Goal: Communication & Community: Answer question/provide support

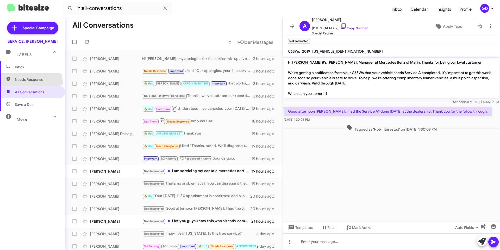
click at [29, 83] on span "Needs Response" at bounding box center [32, 79] width 65 height 12
type input "in:needs-response"
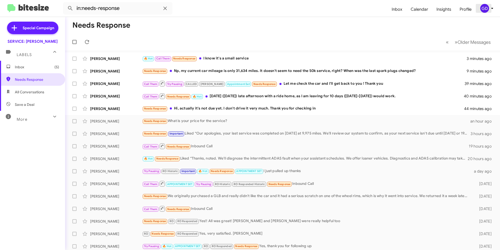
click at [483, 11] on div "GD" at bounding box center [484, 8] width 9 height 9
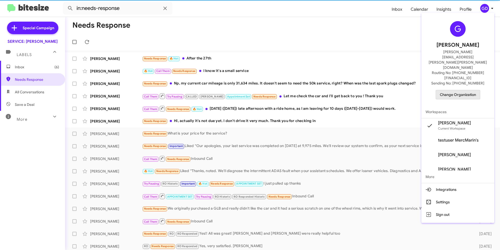
click at [460, 90] on span "Change Organization" at bounding box center [457, 94] width 36 height 9
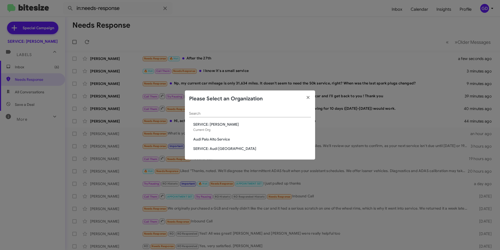
click at [208, 139] on span "Audi Palo Alto Service" at bounding box center [252, 138] width 118 height 5
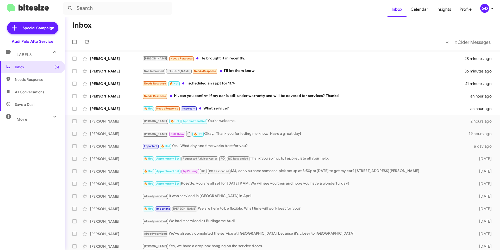
click at [485, 7] on div "GD" at bounding box center [484, 8] width 9 height 9
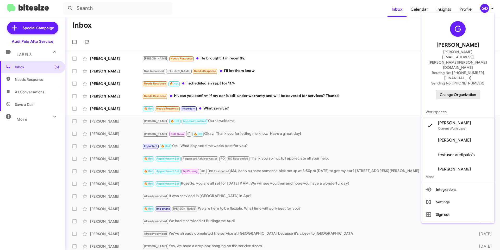
click at [461, 90] on span "Change Organization" at bounding box center [457, 94] width 36 height 9
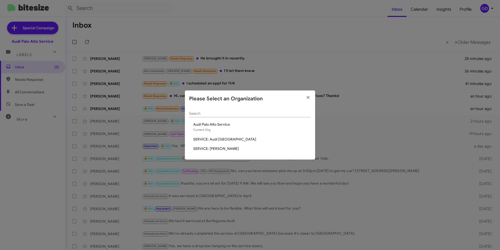
click at [215, 138] on span "SERVICE: Audi Oakland" at bounding box center [252, 138] width 118 height 5
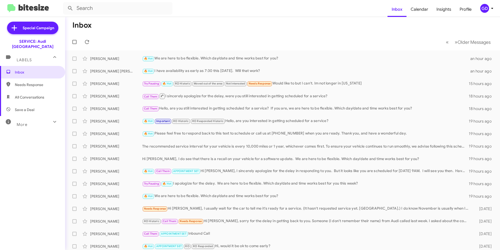
click at [23, 82] on span "Needs Response" at bounding box center [37, 84] width 44 height 5
type input "in:needs-response"
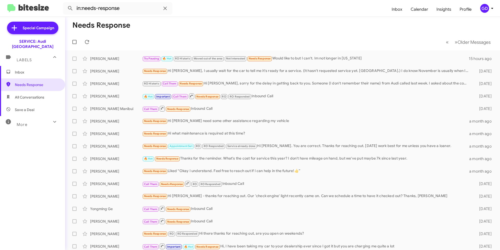
click at [18, 69] on span "Inbox" at bounding box center [37, 71] width 44 height 5
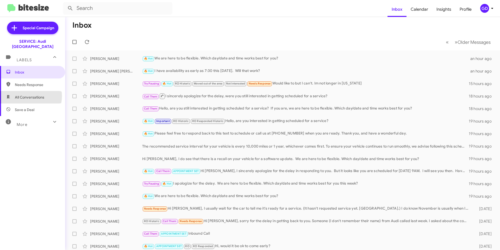
click at [30, 94] on span "All Conversations" at bounding box center [29, 96] width 29 height 5
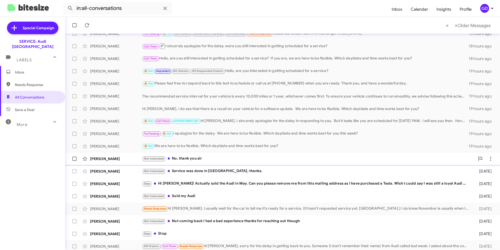
scroll to position [53, 0]
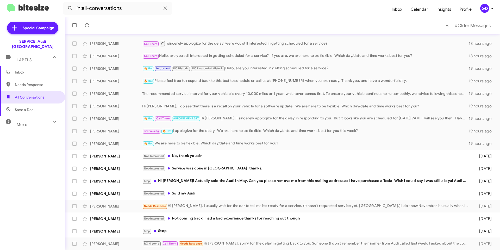
click at [32, 82] on span "Needs Response" at bounding box center [37, 84] width 44 height 5
type input "in:needs-response"
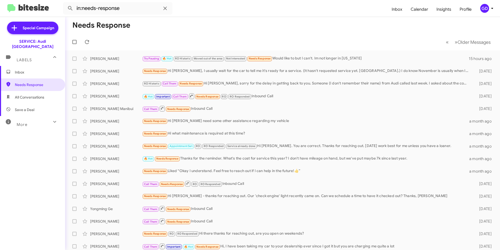
click at [485, 7] on div "GD" at bounding box center [484, 8] width 9 height 9
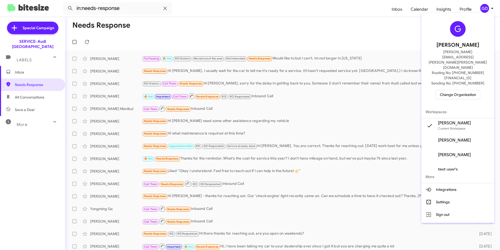
click at [455, 90] on span "Change Organization" at bounding box center [457, 94] width 36 height 9
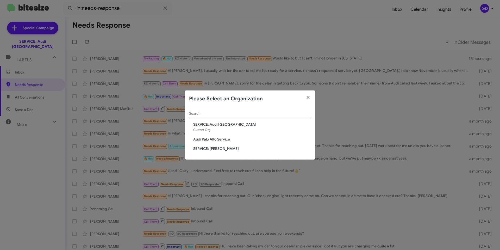
click at [212, 139] on span "Audi Palo Alto Service" at bounding box center [252, 138] width 118 height 5
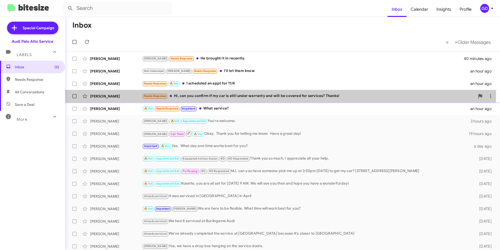
click at [188, 94] on div "Needs Response Hi, can you confirm if my car is still under warranty and will b…" at bounding box center [308, 96] width 333 height 6
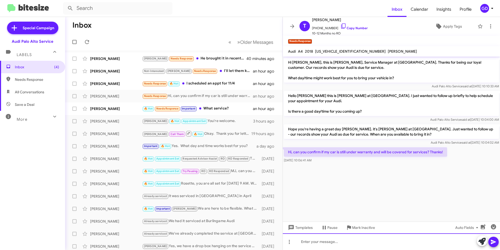
click at [315, 241] on div at bounding box center [391, 241] width 217 height 17
click at [495, 241] on icon at bounding box center [492, 241] width 5 height 4
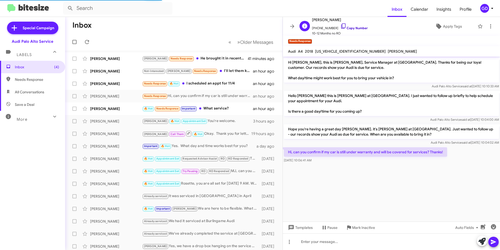
click at [351, 27] on link "Copy Number" at bounding box center [353, 28] width 27 height 4
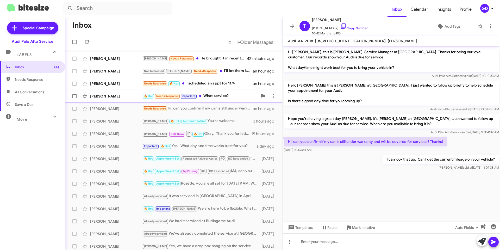
click at [109, 94] on div "[PERSON_NAME]" at bounding box center [116, 95] width 52 height 5
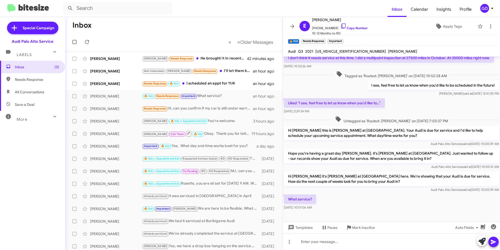
scroll to position [115, 0]
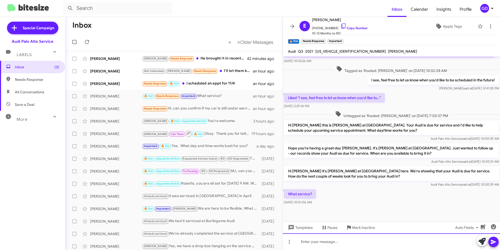
click at [306, 243] on div at bounding box center [391, 241] width 217 height 17
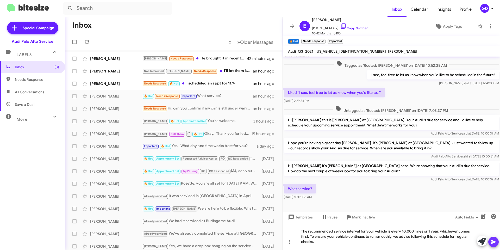
click at [495, 240] on icon at bounding box center [493, 241] width 6 height 6
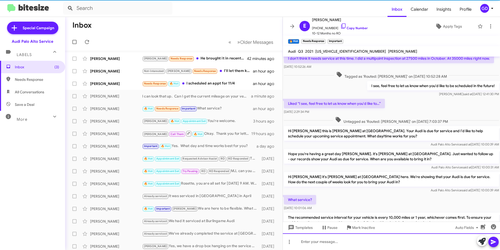
scroll to position [139, 0]
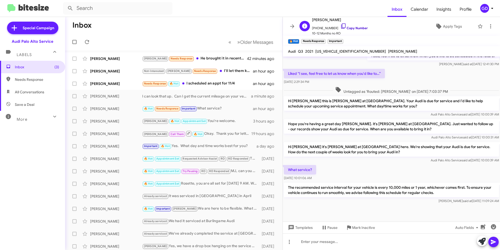
click at [355, 27] on link "Copy Number" at bounding box center [353, 28] width 27 height 4
click at [312, 242] on div at bounding box center [391, 241] width 217 height 17
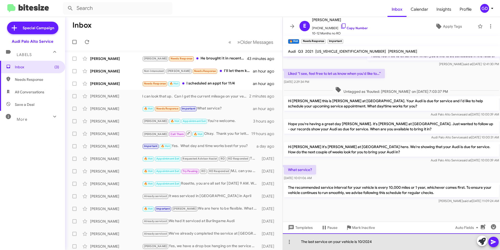
click at [355, 240] on div "The last service on your vehicle is 10/2024" at bounding box center [391, 241] width 217 height 17
click at [354, 240] on div "The last service on your vehicle is 10/2024" at bounding box center [391, 241] width 217 height 17
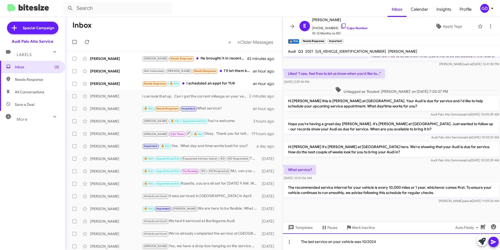
click at [367, 241] on div "The last service on your vehicle was 10/2024" at bounding box center [391, 241] width 217 height 17
click at [492, 242] on icon at bounding box center [493, 241] width 6 height 6
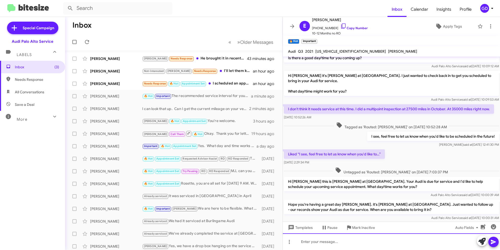
scroll to position [158, 0]
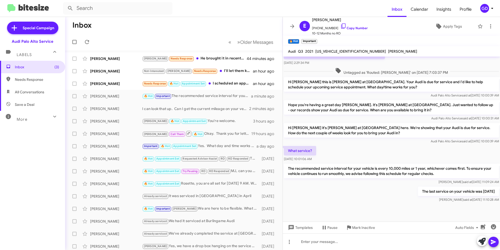
click at [30, 80] on span "Needs Response" at bounding box center [37, 79] width 44 height 5
type input "in:needs-response"
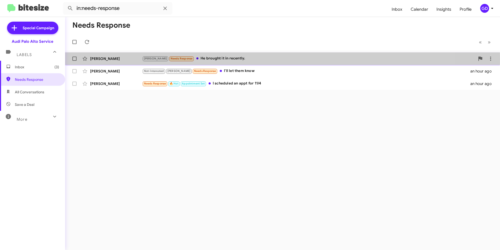
click at [113, 58] on div "[PERSON_NAME]" at bounding box center [116, 58] width 52 height 5
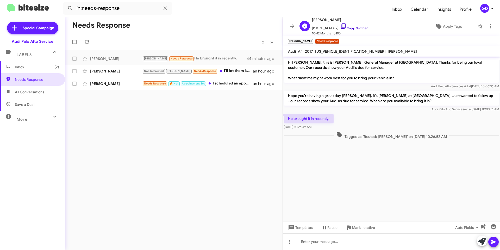
click at [349, 27] on link "Copy Number" at bounding box center [353, 28] width 27 height 4
click at [352, 28] on link "Copy Number" at bounding box center [353, 28] width 27 height 4
click at [449, 27] on span "Apply Tags" at bounding box center [452, 26] width 19 height 9
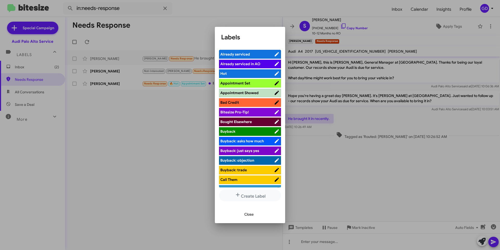
click at [245, 53] on span "Already serviced" at bounding box center [235, 54] width 30 height 5
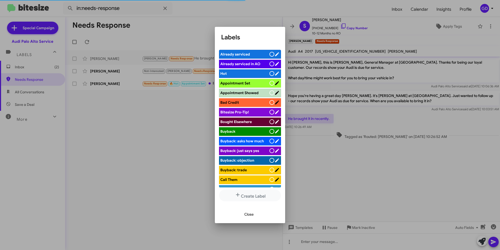
click at [250, 214] on span "Close" at bounding box center [248, 213] width 9 height 9
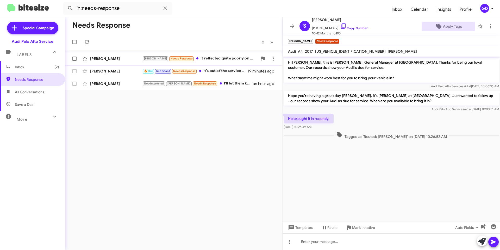
click at [118, 60] on div "[PERSON_NAME]" at bounding box center [116, 58] width 52 height 5
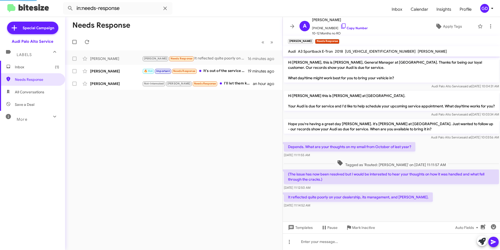
scroll to position [2, 0]
click at [98, 71] on div "[PERSON_NAME]" at bounding box center [116, 70] width 52 height 5
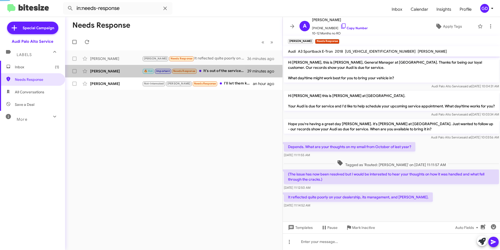
scroll to position [177, 0]
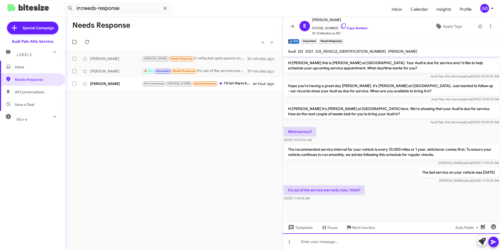
click at [306, 243] on div at bounding box center [391, 241] width 217 height 17
click at [493, 241] on icon at bounding box center [493, 241] width 6 height 6
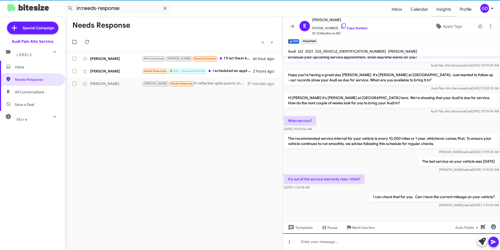
scroll to position [196, 0]
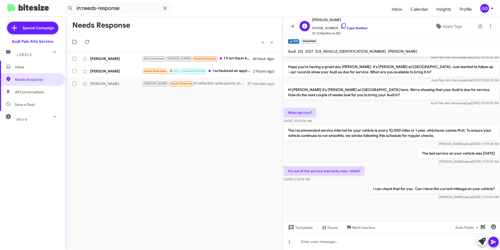
click at [352, 27] on link "Copy Number" at bounding box center [353, 28] width 27 height 4
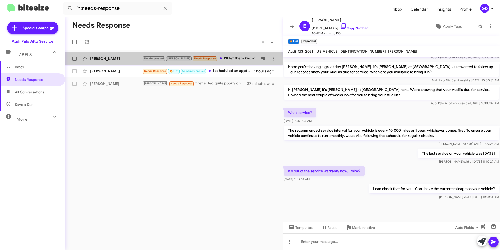
click at [111, 59] on div "[PERSON_NAME]" at bounding box center [116, 58] width 52 height 5
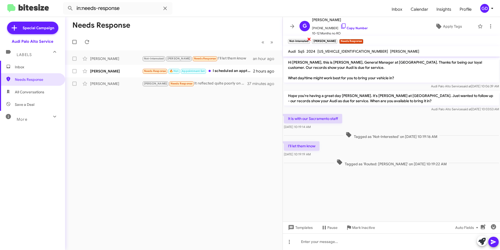
click at [309, 39] on span "×" at bounding box center [309, 39] width 4 height 6
click at [355, 39] on span "×" at bounding box center [357, 39] width 4 height 6
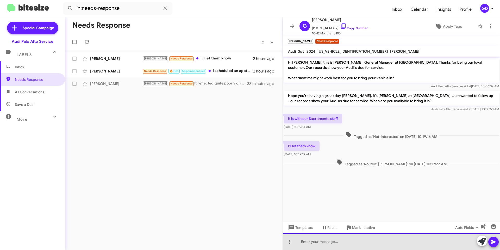
drag, startPoint x: 310, startPoint y: 240, endPoint x: 322, endPoint y: 237, distance: 12.3
click at [313, 240] on div at bounding box center [391, 241] width 217 height 17
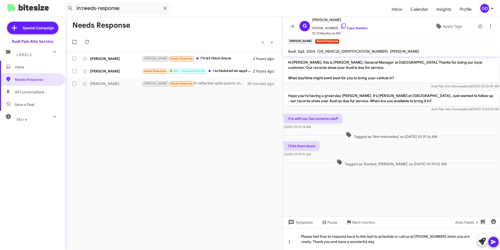
click at [492, 242] on icon at bounding box center [493, 241] width 6 height 6
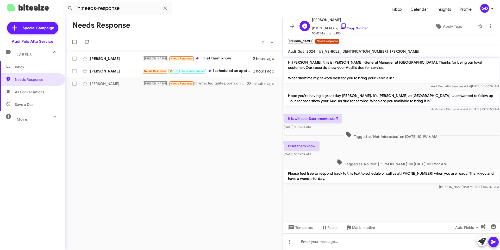
click at [352, 27] on link "Copy Number" at bounding box center [353, 28] width 27 height 4
click at [97, 61] on div "[PERSON_NAME] [PERSON_NAME] Needs Response I'll let them know 2 hours ago" at bounding box center [173, 58] width 209 height 10
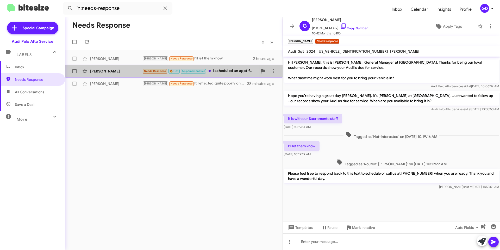
click at [105, 73] on div "[PERSON_NAME]" at bounding box center [116, 70] width 52 height 5
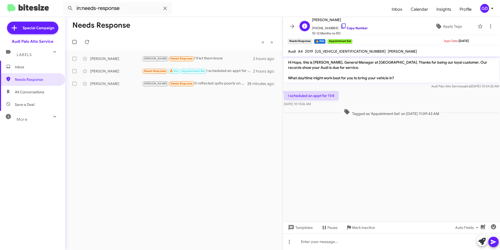
click at [346, 26] on link "Copy Number" at bounding box center [353, 28] width 27 height 4
click at [318, 241] on div at bounding box center [391, 241] width 217 height 17
click at [498, 243] on button at bounding box center [493, 241] width 10 height 10
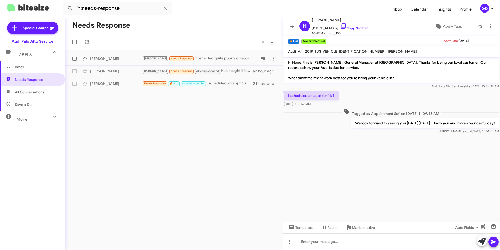
click at [99, 59] on div "[PERSON_NAME]" at bounding box center [116, 58] width 52 height 5
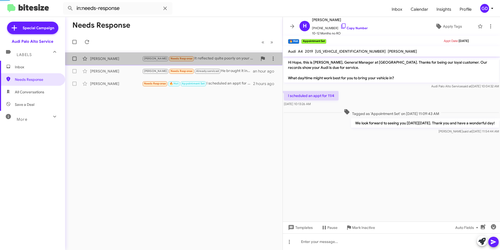
scroll to position [2, 0]
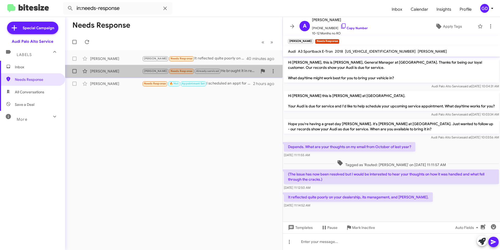
click at [101, 75] on div "[PERSON_NAME] Needs Response Already serviced He brought it in recently. an hou…" at bounding box center [173, 71] width 209 height 10
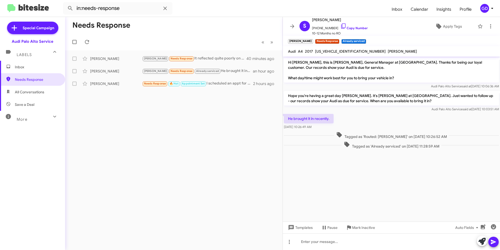
click at [24, 67] on span "Inbox" at bounding box center [37, 66] width 44 height 5
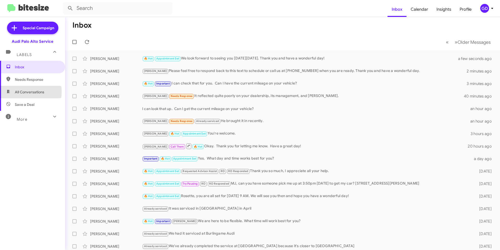
click at [23, 92] on span "All Conversations" at bounding box center [29, 91] width 29 height 5
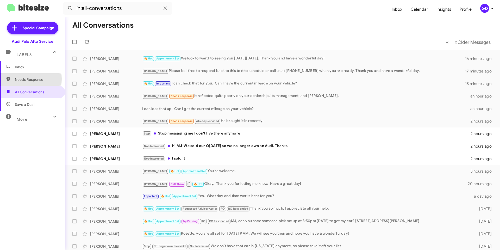
click at [19, 79] on span "Needs Response" at bounding box center [37, 79] width 44 height 5
type input "in:needs-response"
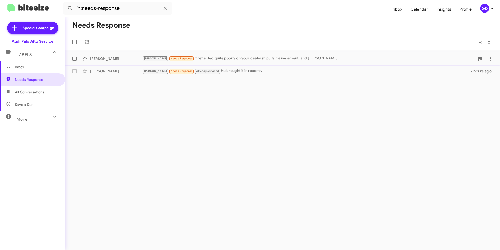
click at [222, 61] on div "[PERSON_NAME] Needs Response It reflected quite poorly on your dealership, its …" at bounding box center [308, 58] width 333 height 6
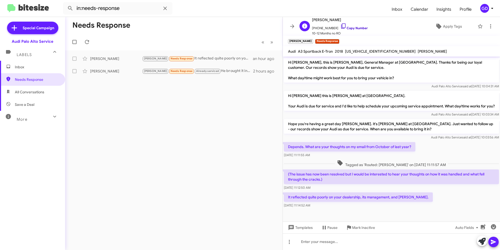
click at [350, 28] on link "Copy Number" at bounding box center [353, 28] width 27 height 4
click at [104, 73] on div "[PERSON_NAME]" at bounding box center [116, 70] width 52 height 5
